Goal: Information Seeking & Learning: Learn about a topic

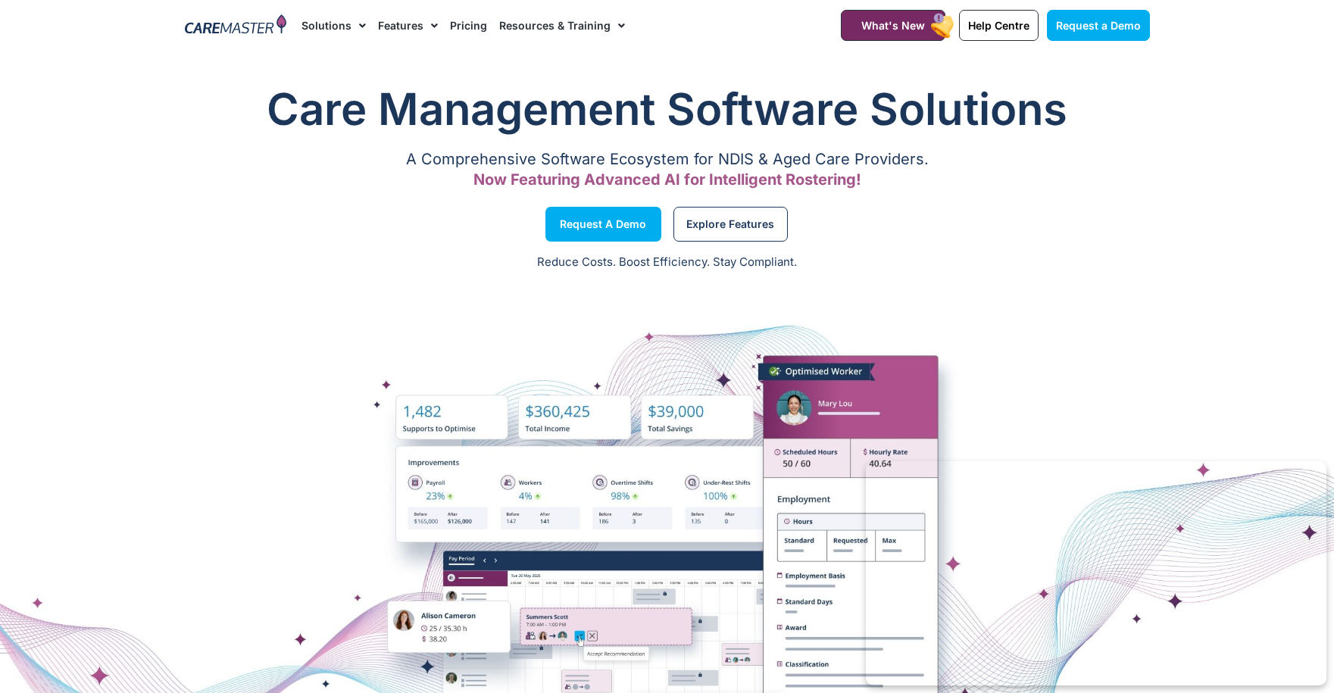
click at [426, 23] on span "Menu" at bounding box center [430, 26] width 14 height 26
click at [369, 24] on li "Solutions AI Roster Optimiser NDIS Software for Small Providers End-to-End NDIS…" at bounding box center [336, 25] width 70 height 51
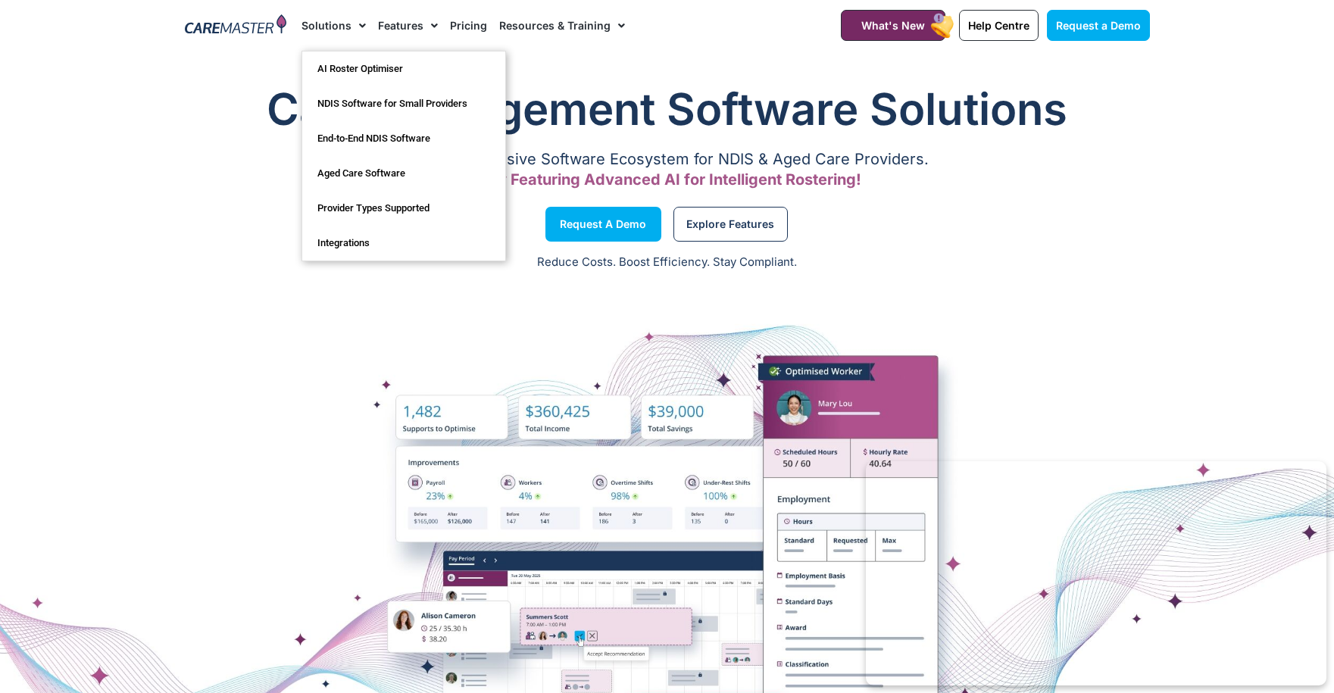
click at [357, 25] on span "Menu" at bounding box center [358, 26] width 14 height 26
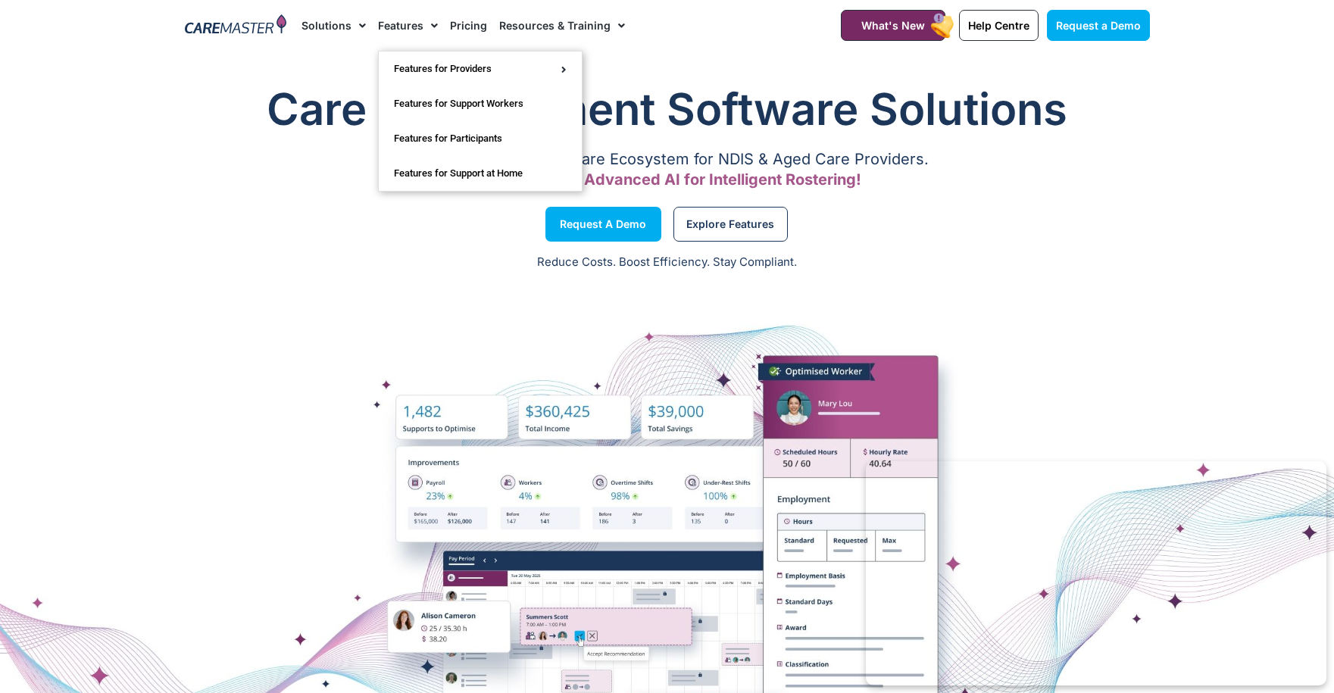
click at [432, 26] on span "Menu" at bounding box center [430, 26] width 14 height 26
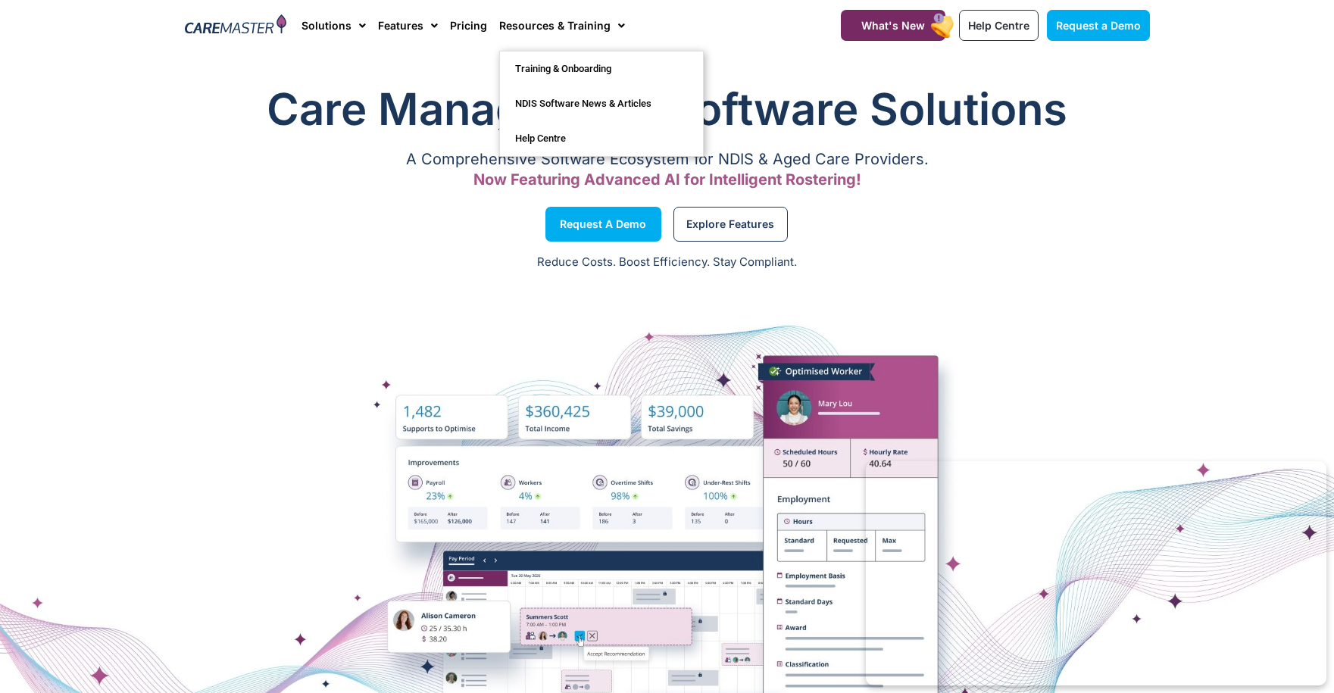
click at [1047, 162] on div "A Comprehensive Software Ecosystem for NDIS & Aged Care Providers. Now Featurin…" at bounding box center [667, 169] width 965 height 30
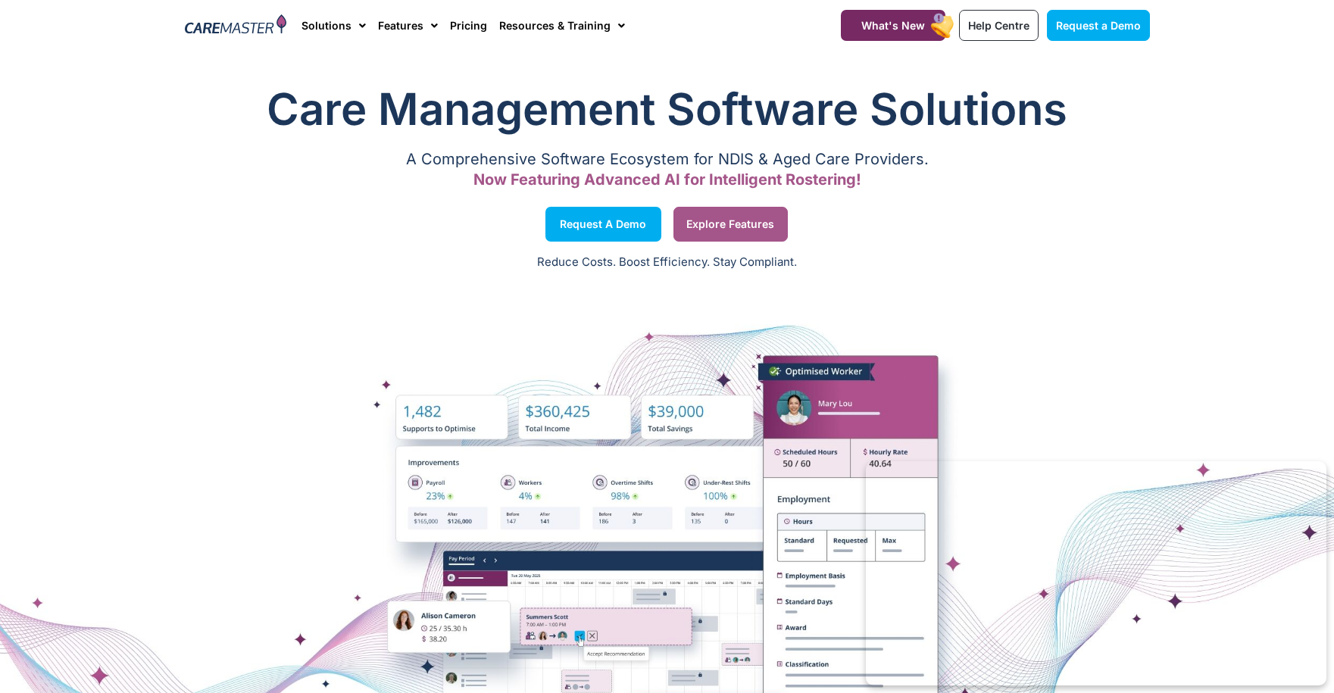
click at [699, 225] on span "Explore Features" at bounding box center [730, 224] width 88 height 8
